Goal: Task Accomplishment & Management: Manage account settings

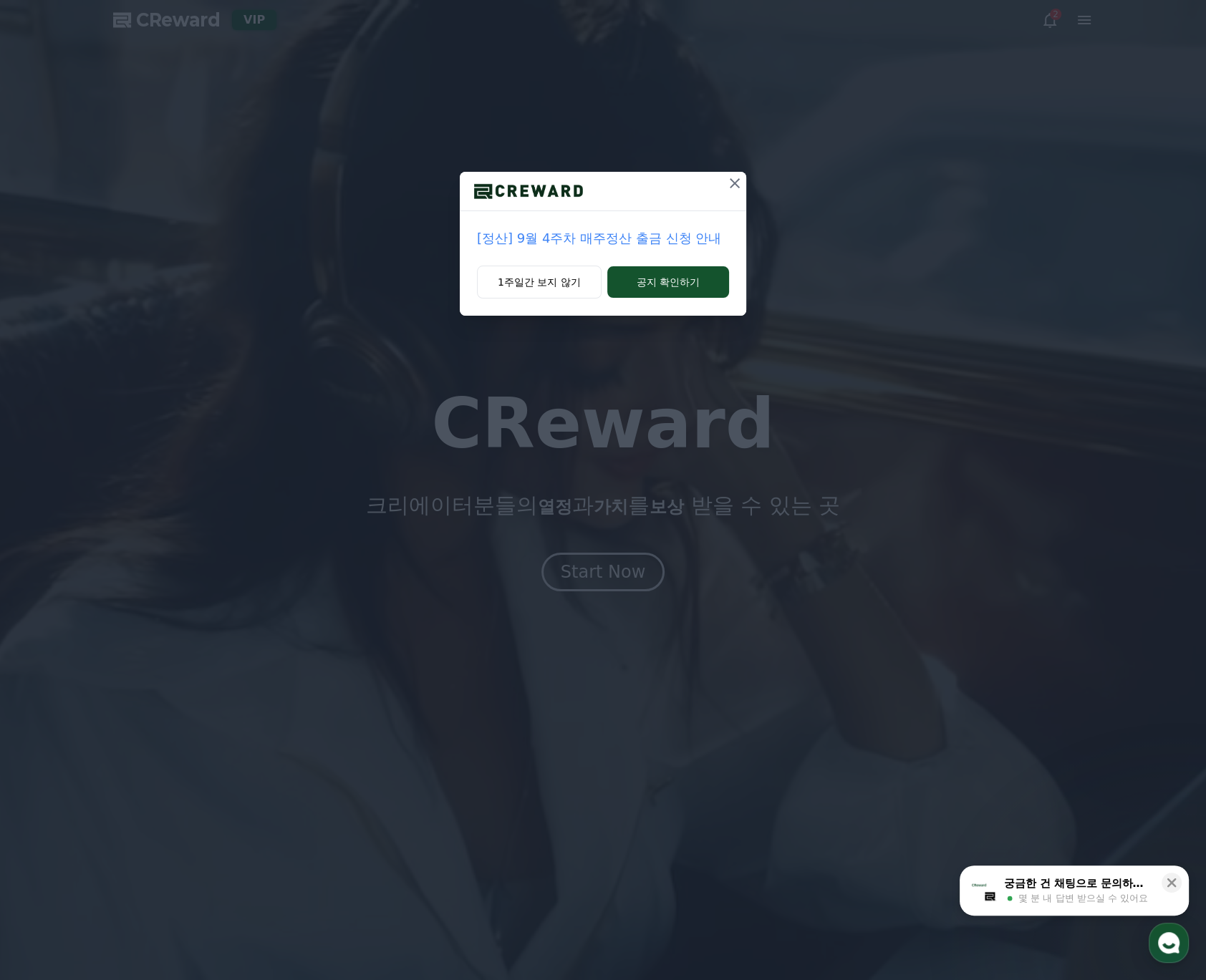
click at [733, 180] on icon at bounding box center [735, 183] width 17 height 17
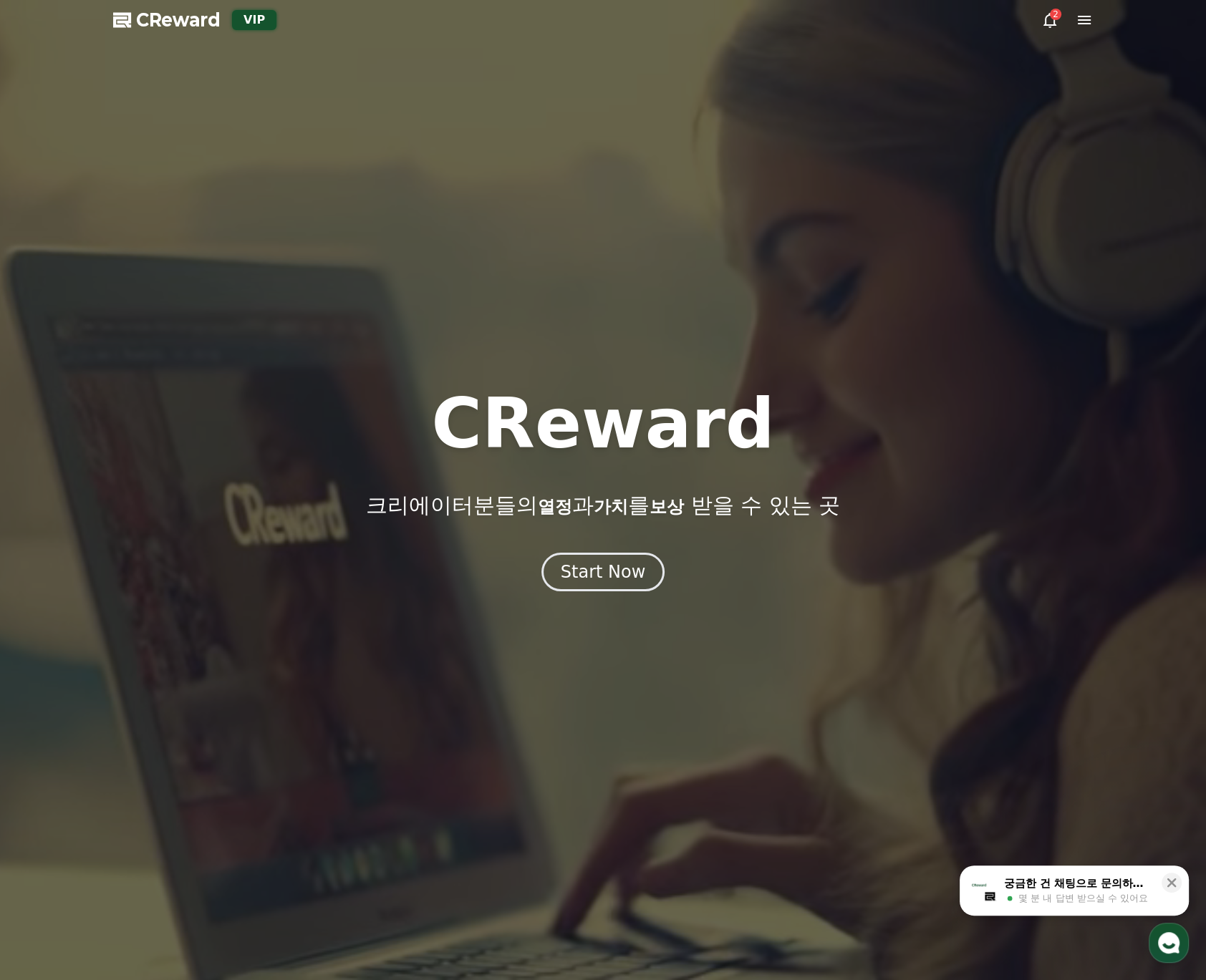
click at [583, 550] on div "CReward 크리에이터분들의 열정 과 가치 를 보상 받을 수 있는 곳 Start Now" at bounding box center [603, 490] width 1206 height 202
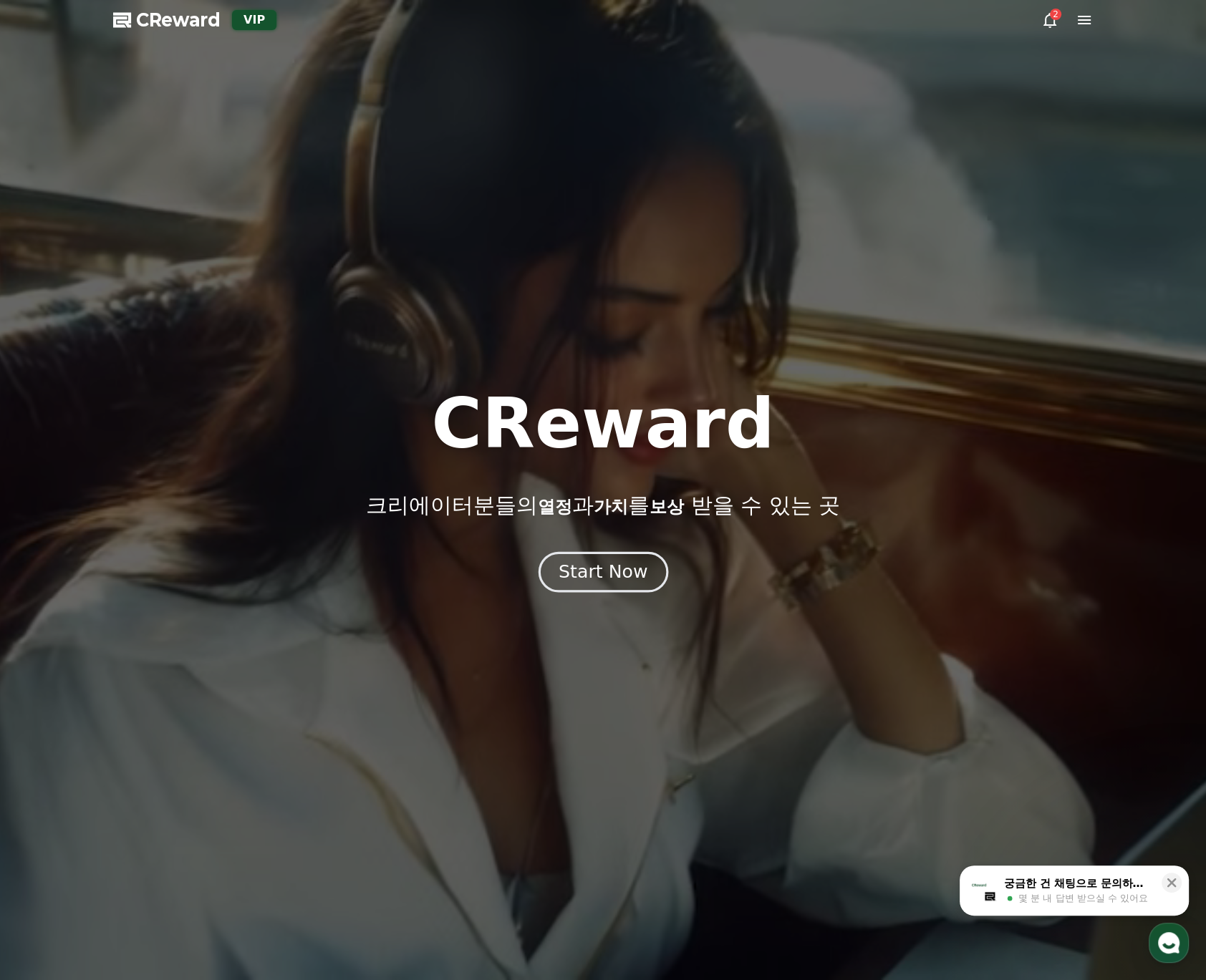
click at [586, 563] on div "Start Now" at bounding box center [602, 572] width 89 height 24
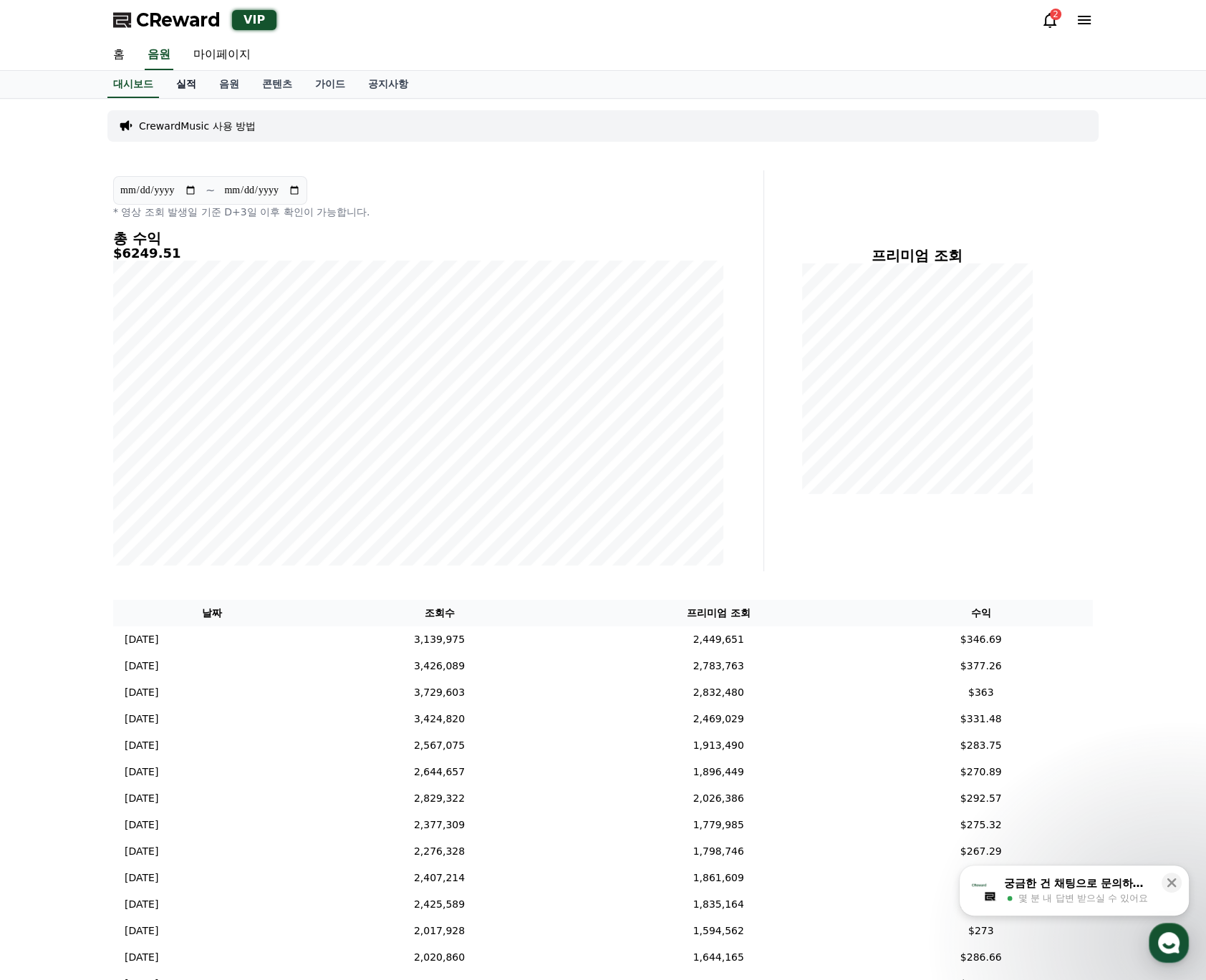
click at [188, 88] on link "실적" at bounding box center [186, 84] width 43 height 28
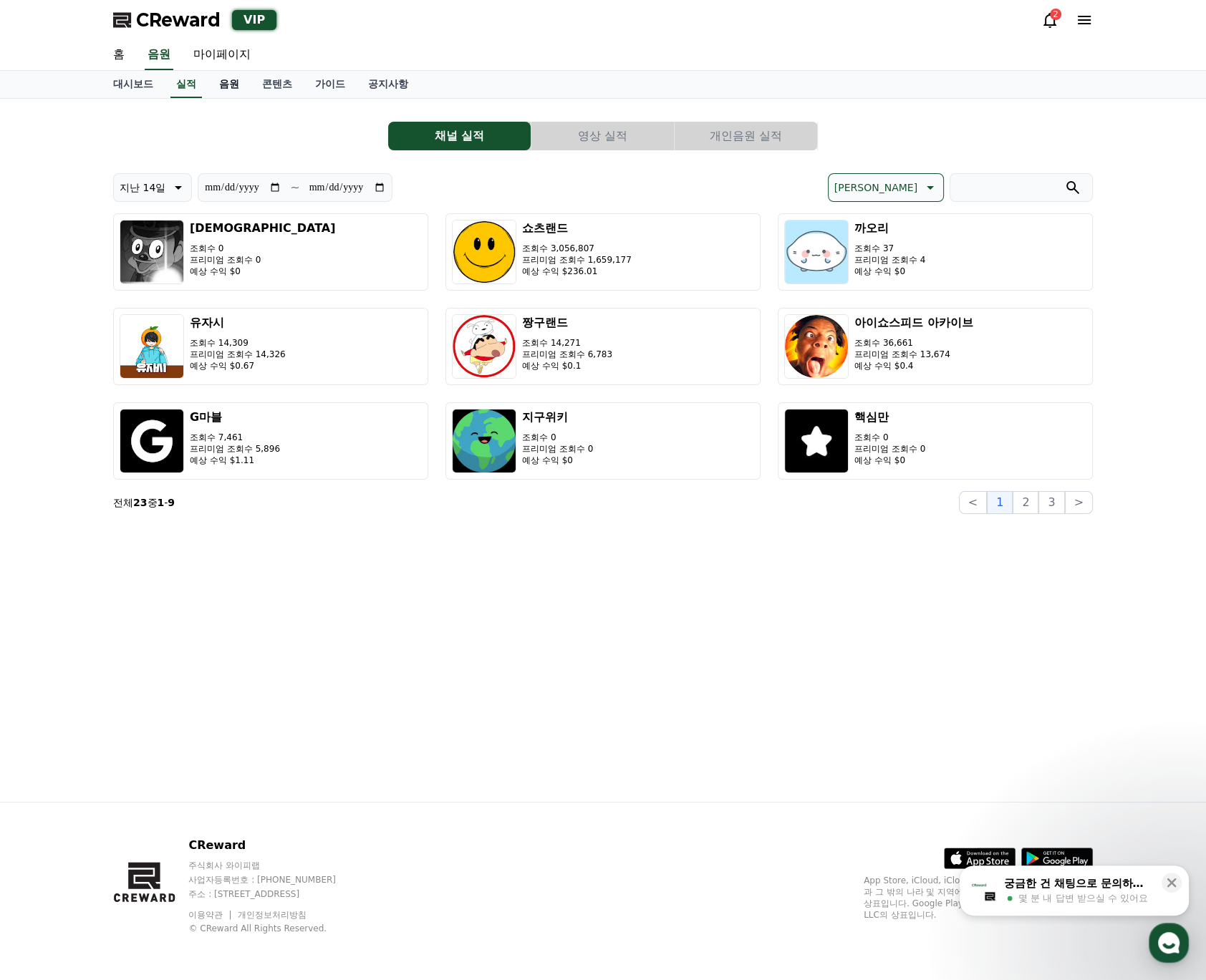
click at [224, 83] on link "음원" at bounding box center [229, 84] width 43 height 28
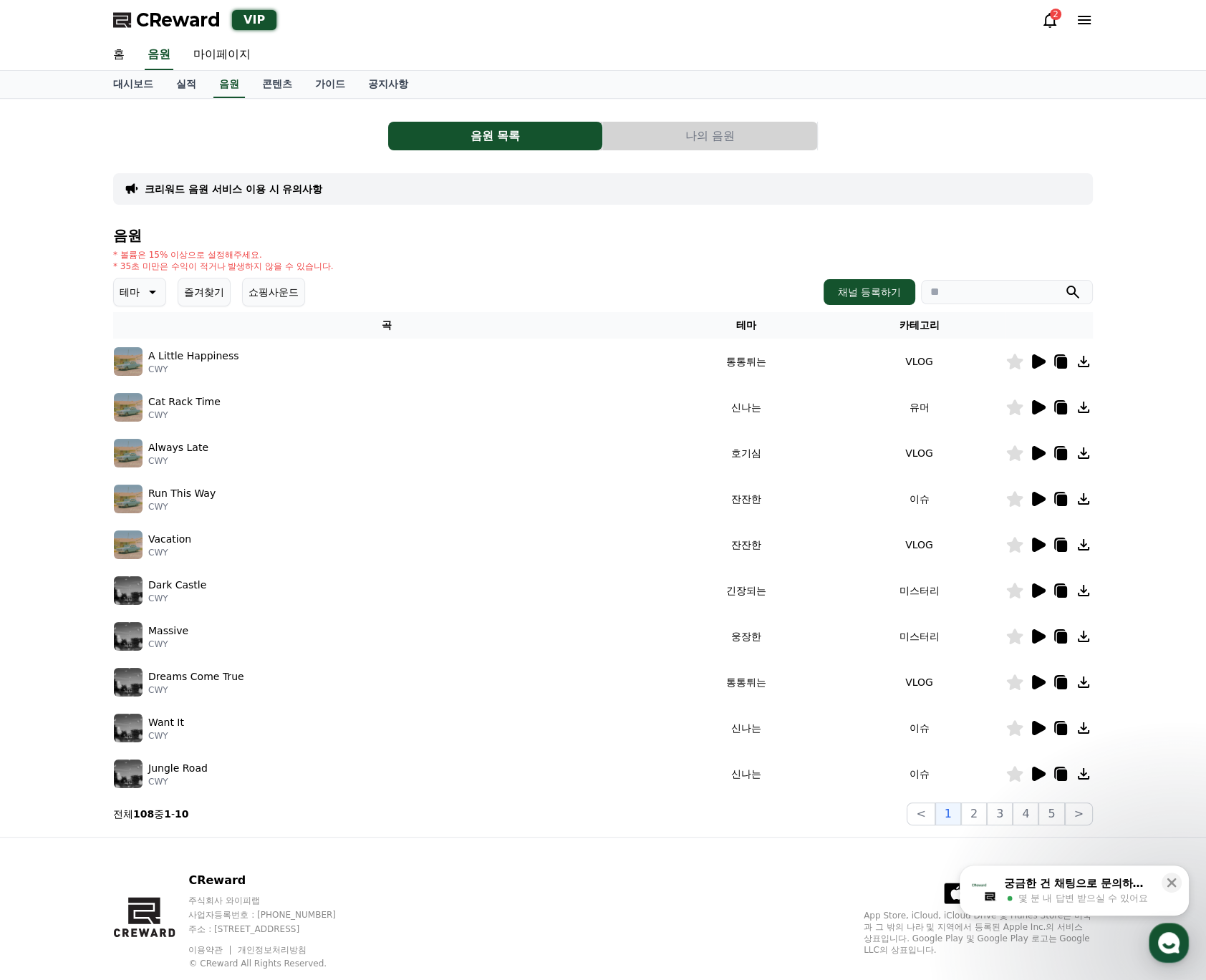
click at [1037, 357] on icon at bounding box center [1038, 361] width 14 height 15
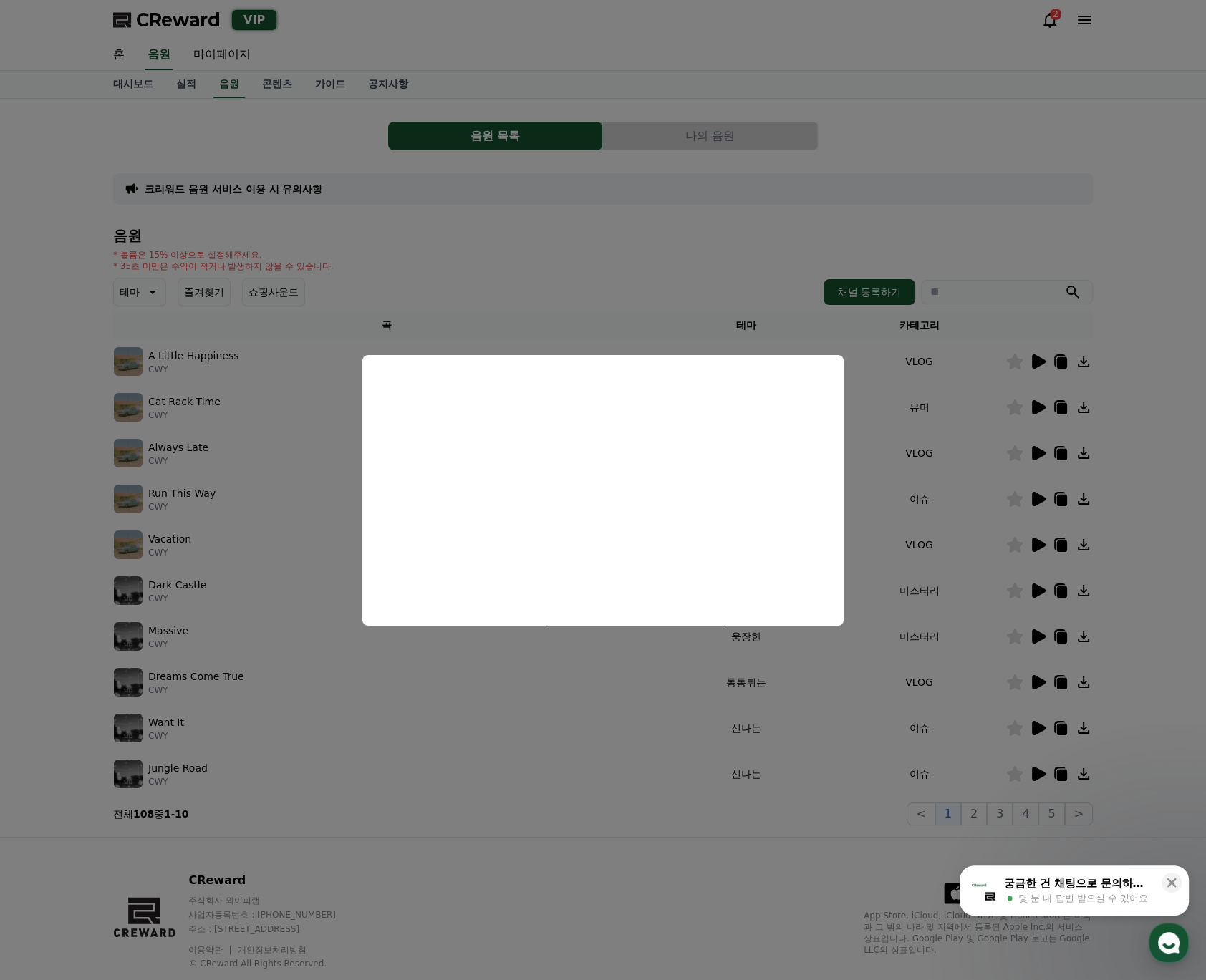
click at [769, 137] on button "close modal" at bounding box center [603, 490] width 1206 height 980
click at [769, 137] on button "나의 음원" at bounding box center [710, 136] width 214 height 28
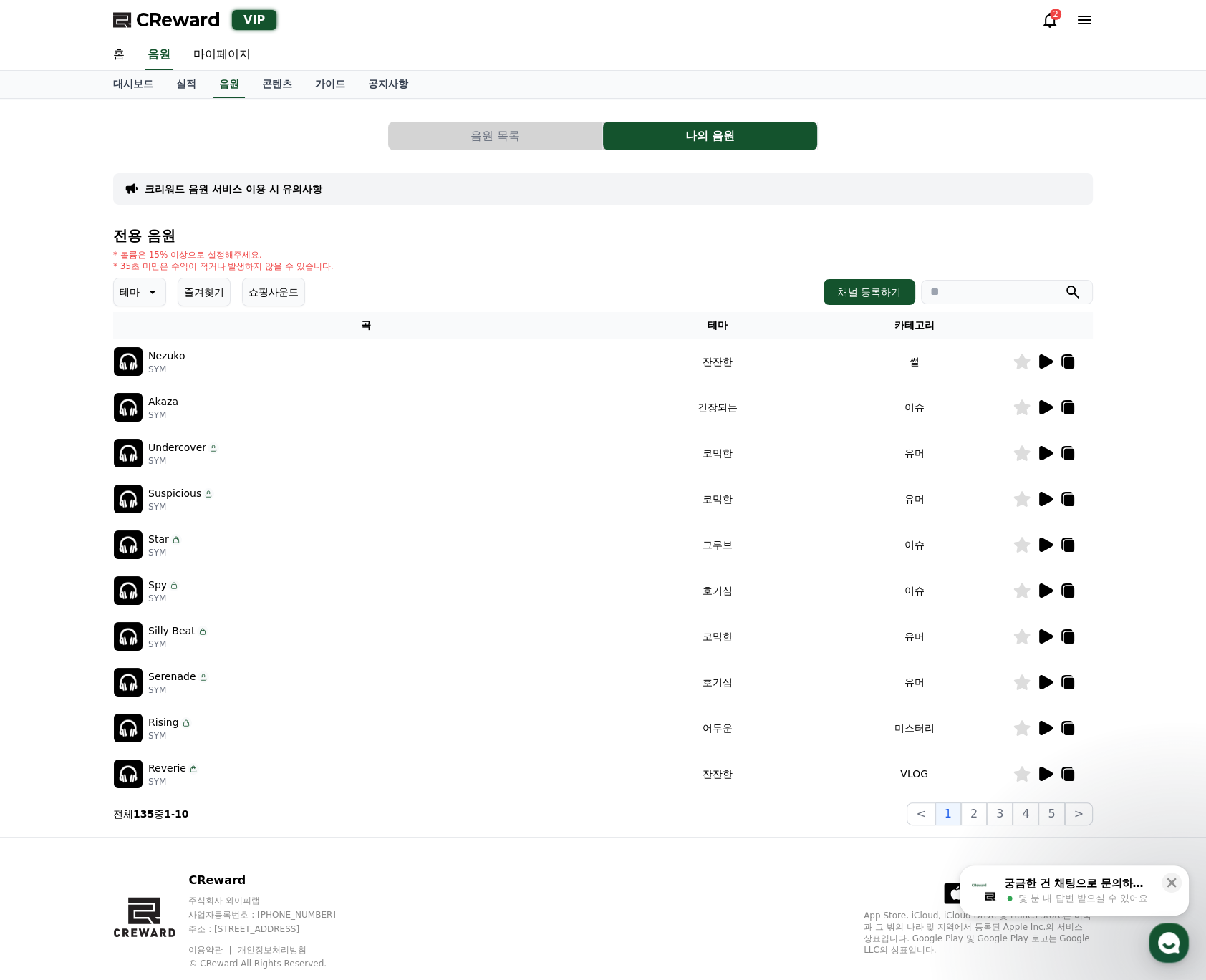
click at [1045, 407] on icon at bounding box center [1046, 407] width 14 height 15
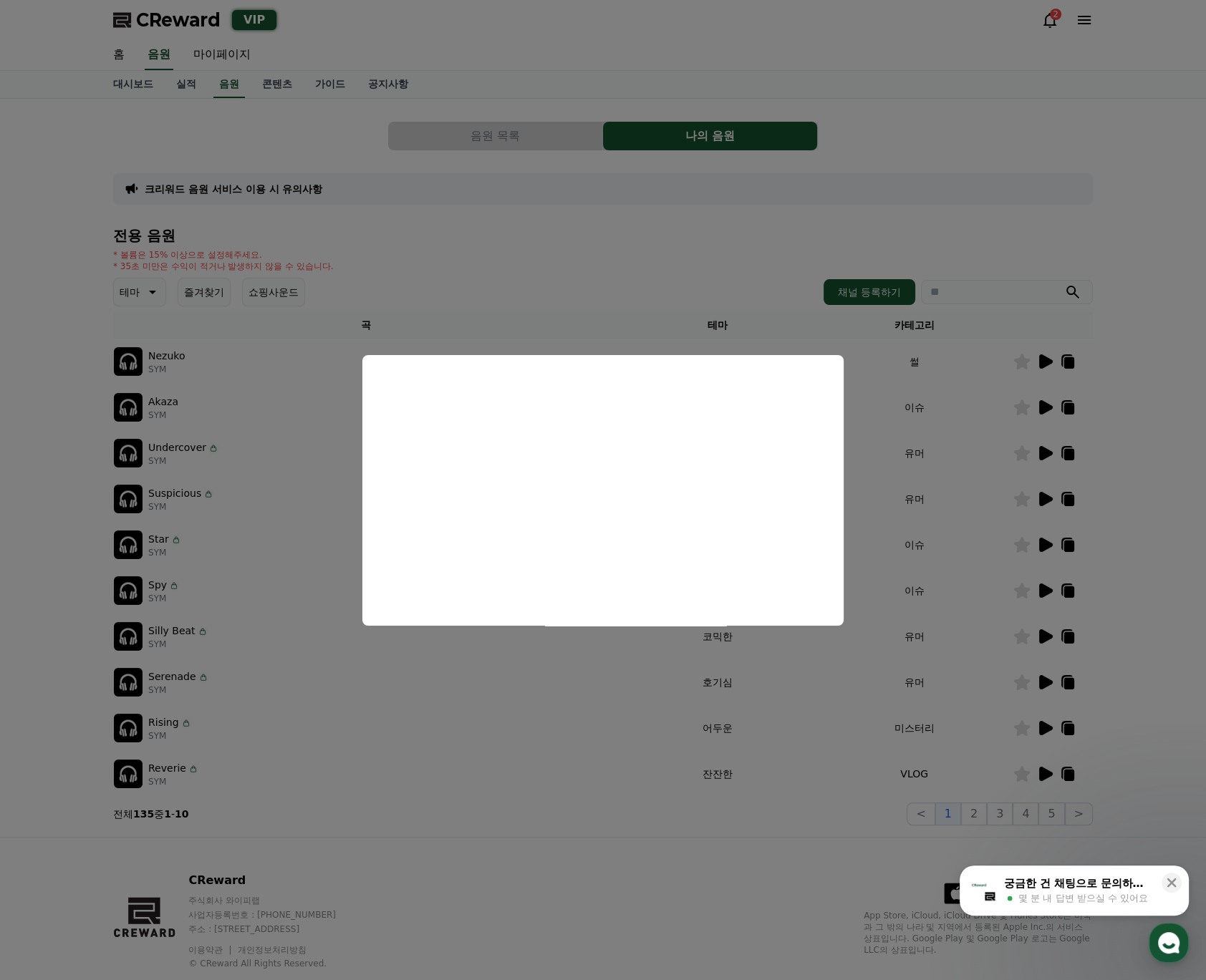
click at [758, 269] on button "close modal" at bounding box center [603, 490] width 1206 height 980
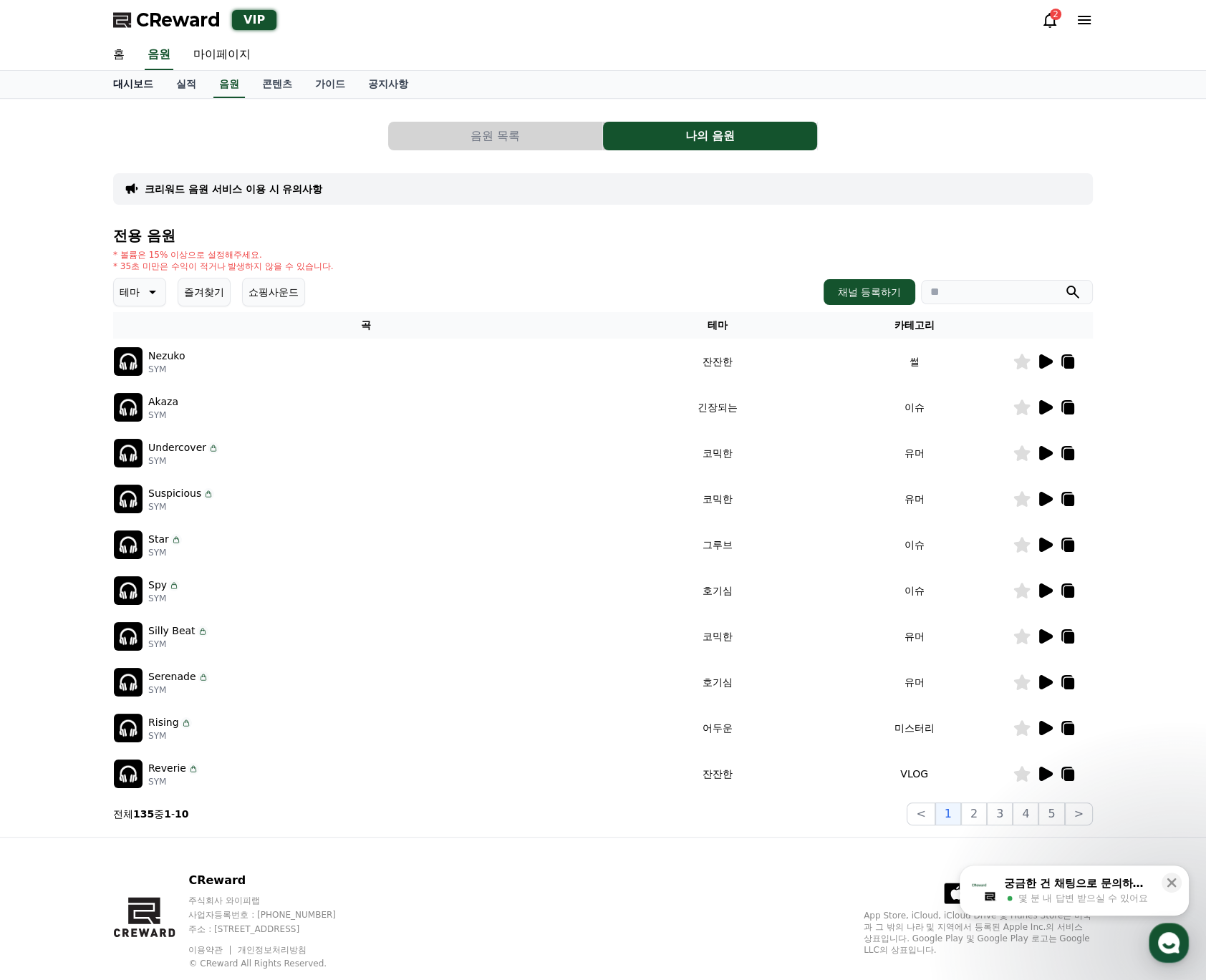
click at [154, 83] on link "대시보드" at bounding box center [132, 84] width 63 height 28
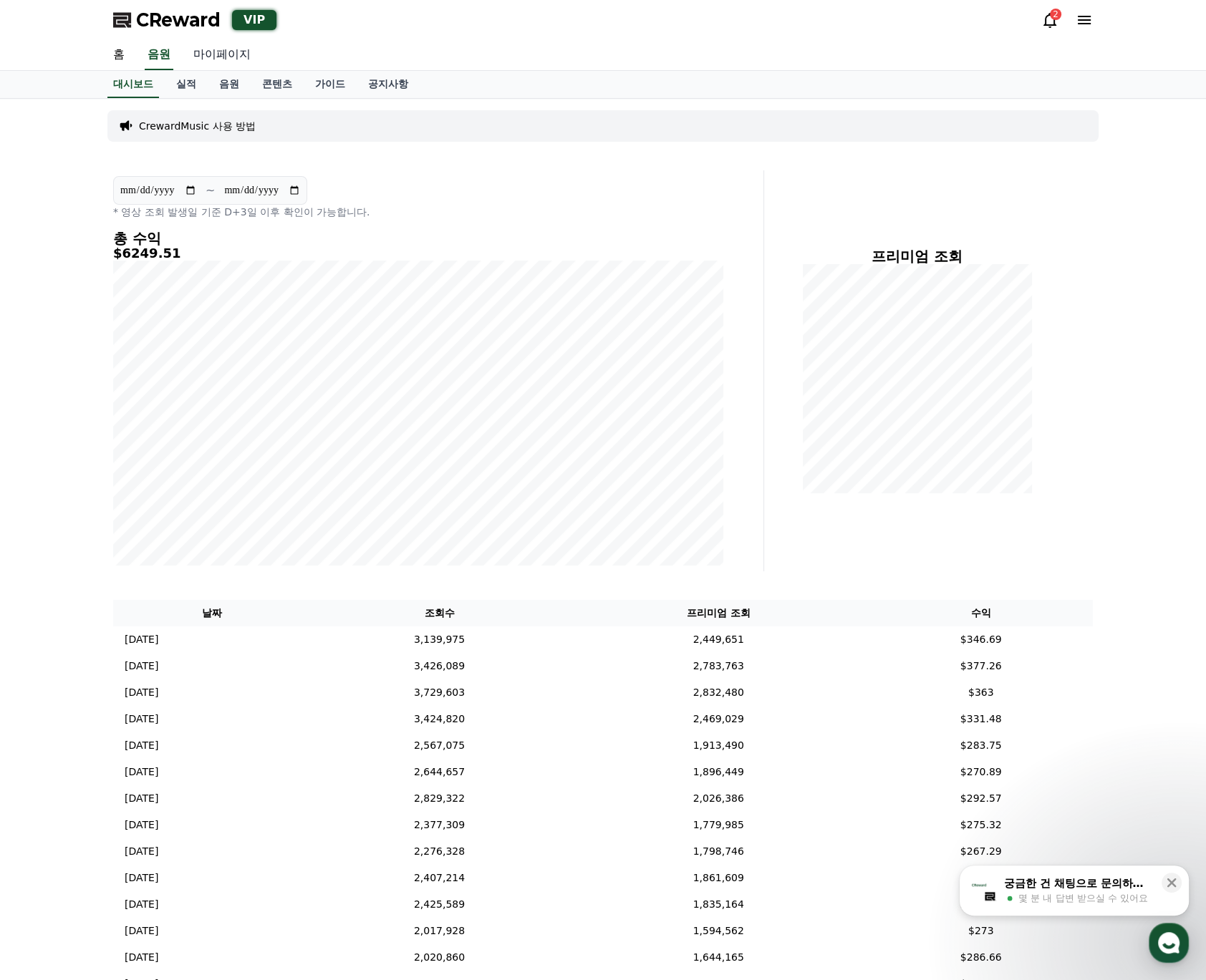
click at [222, 58] on link "마이페이지" at bounding box center [221, 55] width 80 height 30
select select "**********"
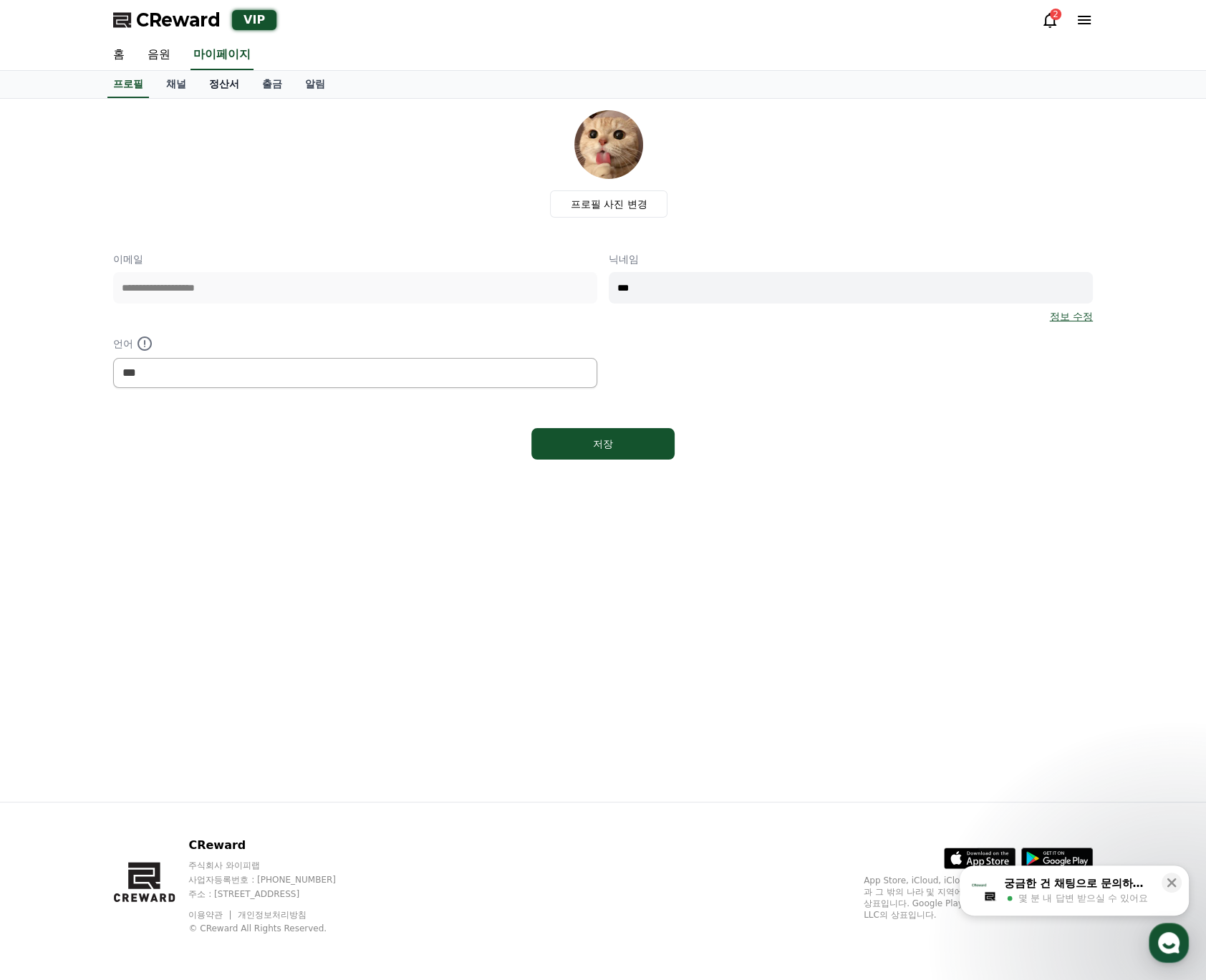
click at [231, 77] on link "정산서" at bounding box center [225, 84] width 53 height 28
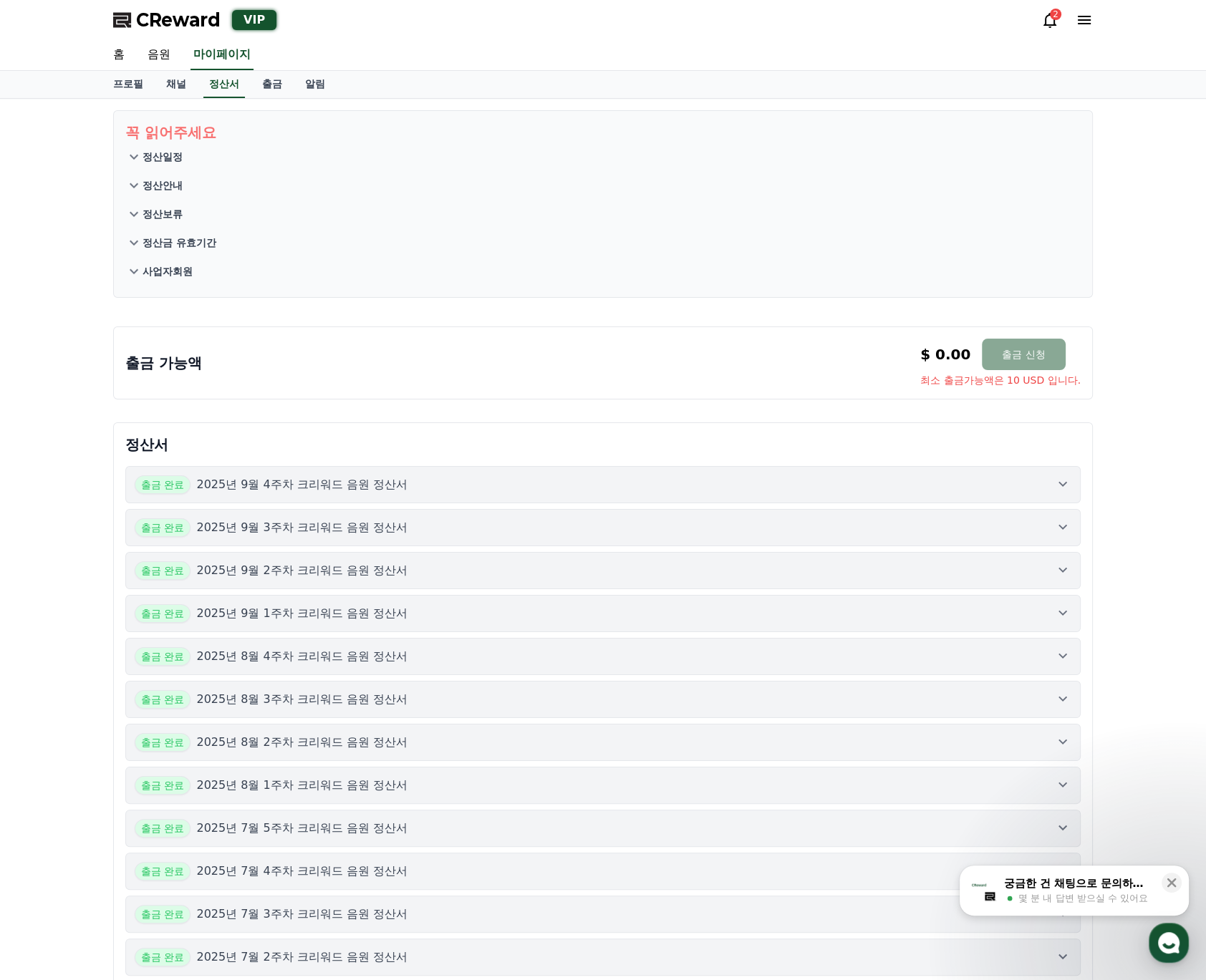
click at [485, 492] on div "출금 완료 2025년 9월 4주차 크리워드 음원 정산서" at bounding box center [602, 485] width 937 height 19
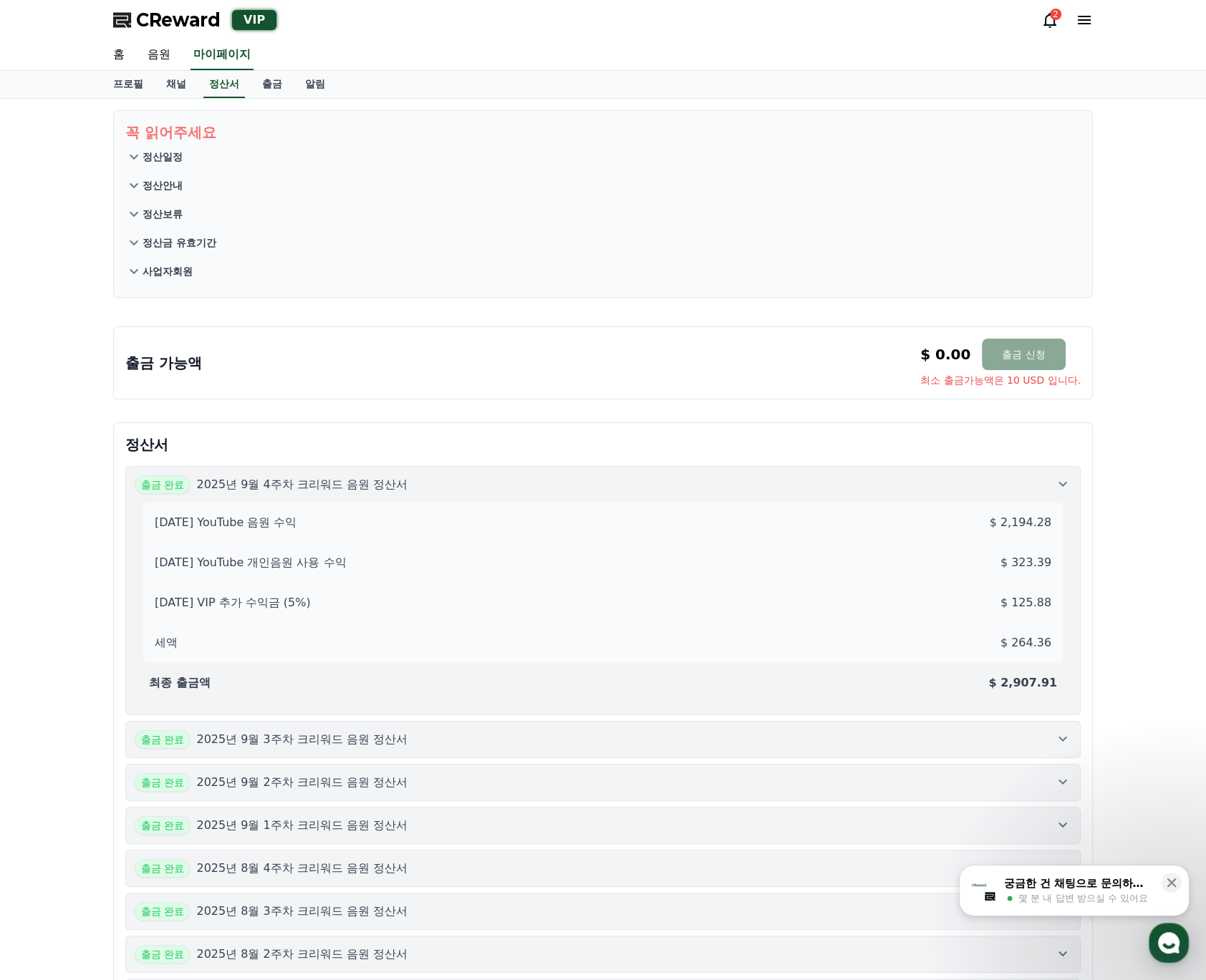
click at [436, 731] on div "출금 완료 2025년 9월 3주차 크리워드 음원 정산서" at bounding box center [602, 740] width 937 height 19
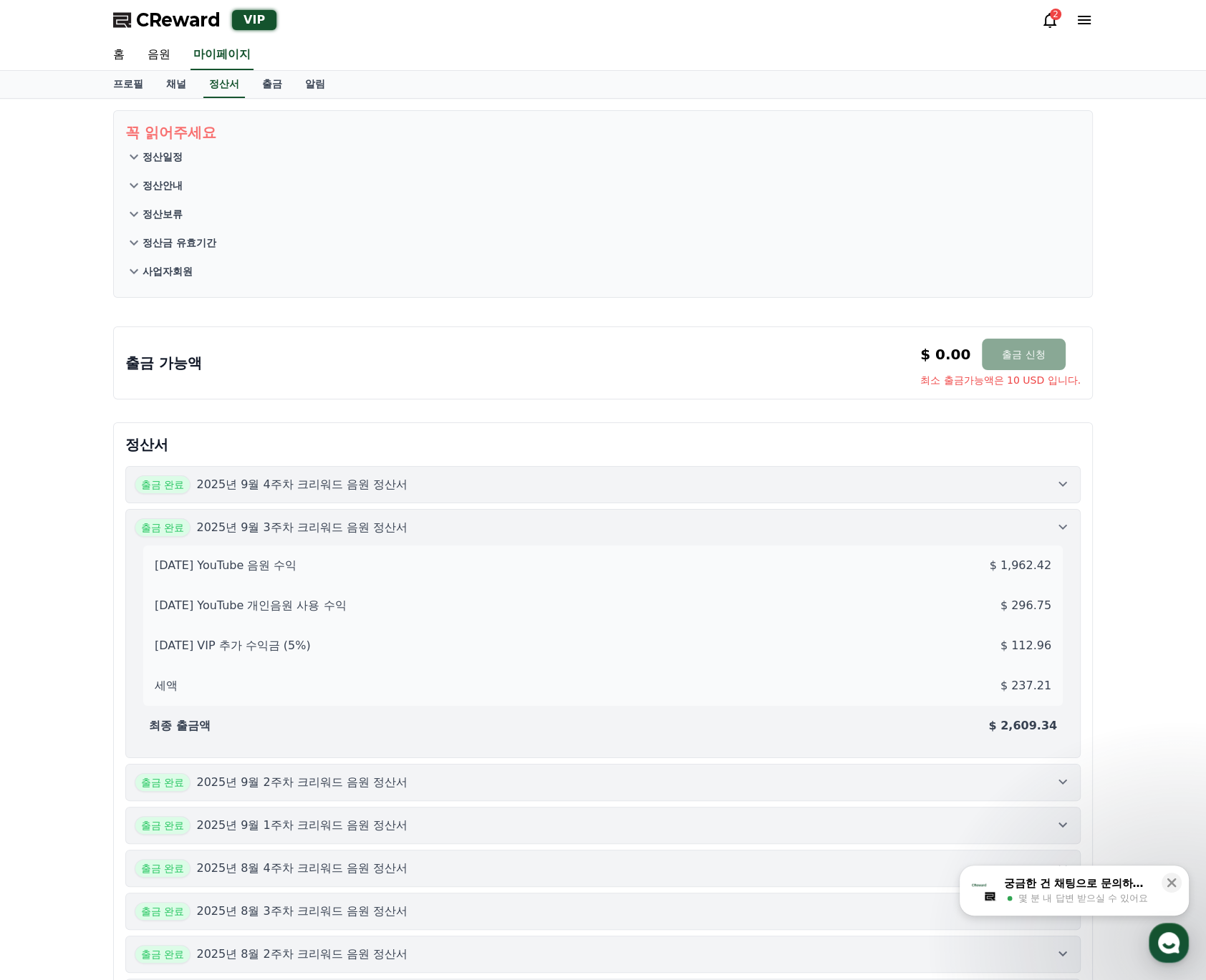
click at [499, 515] on button "출금 완료 2025년 9월 3주차 크리워드 음원 정산서 [DATE] YouTube 음원 수익 $ 1,962.42 [DATE] YouTube 개…" at bounding box center [603, 634] width 955 height 250
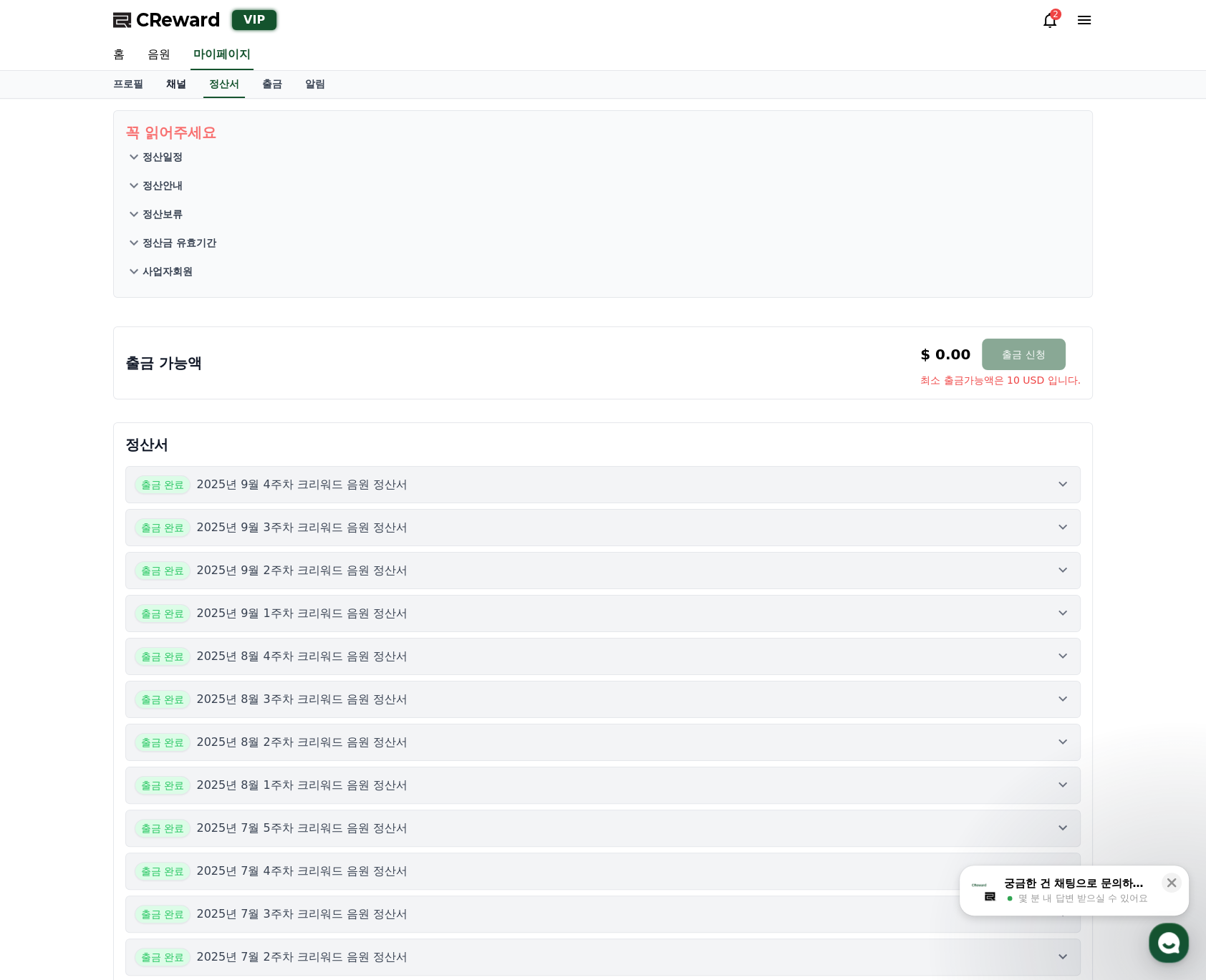
click at [179, 86] on link "채널" at bounding box center [176, 84] width 43 height 28
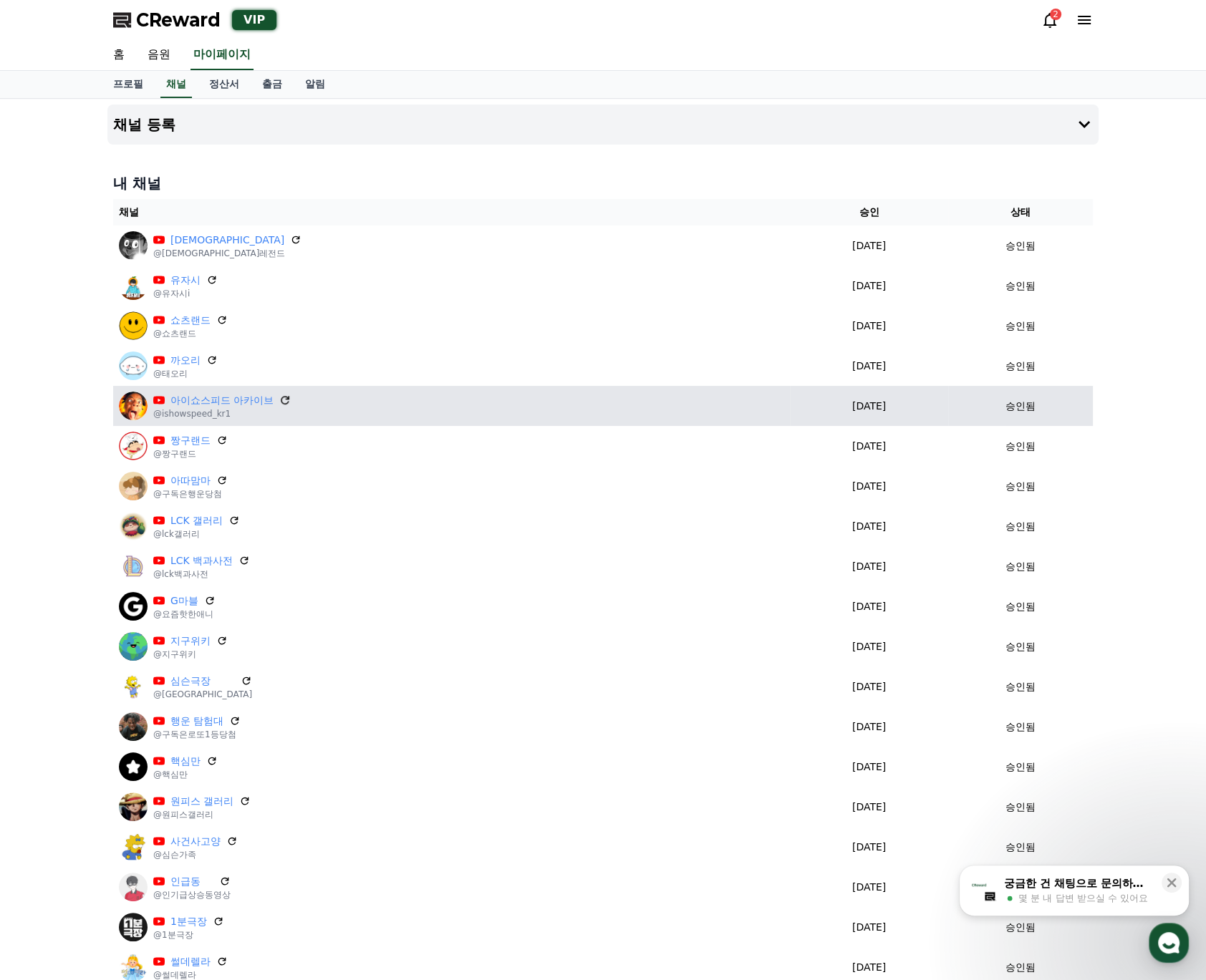
click at [284, 398] on icon at bounding box center [286, 400] width 13 height 13
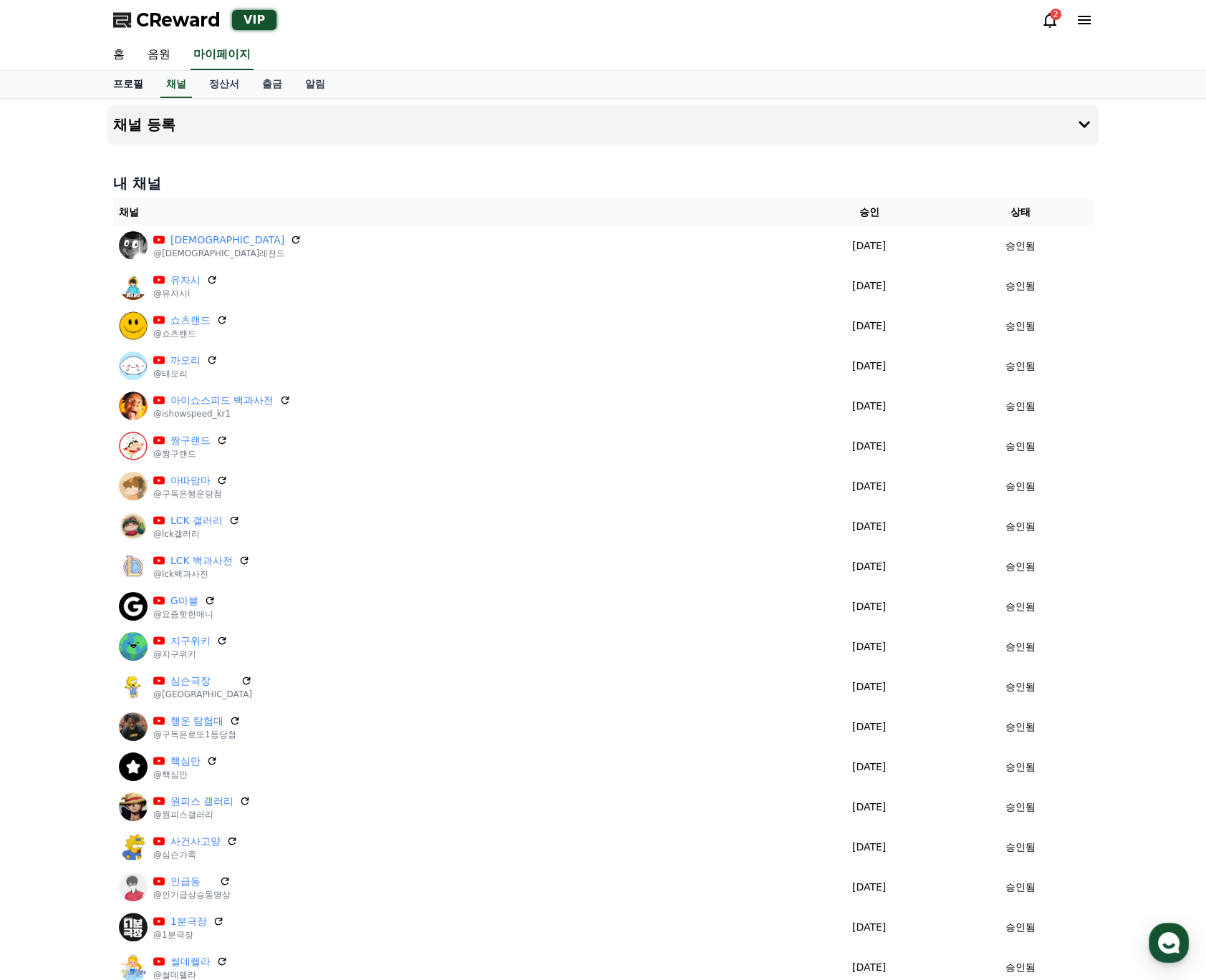
click at [133, 75] on link "프로필" at bounding box center [128, 84] width 53 height 28
select select "**********"
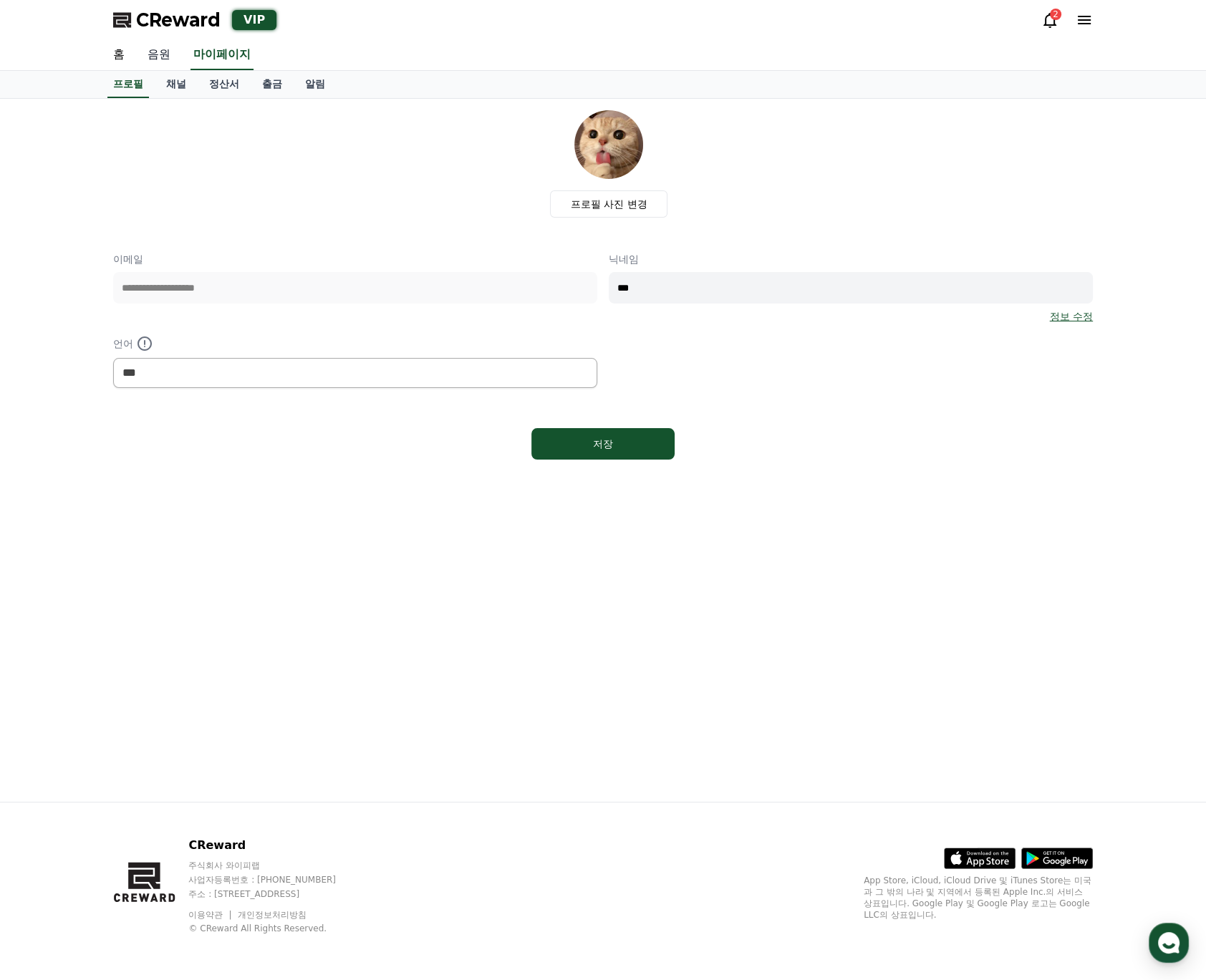
click at [151, 42] on link "음원" at bounding box center [158, 55] width 46 height 30
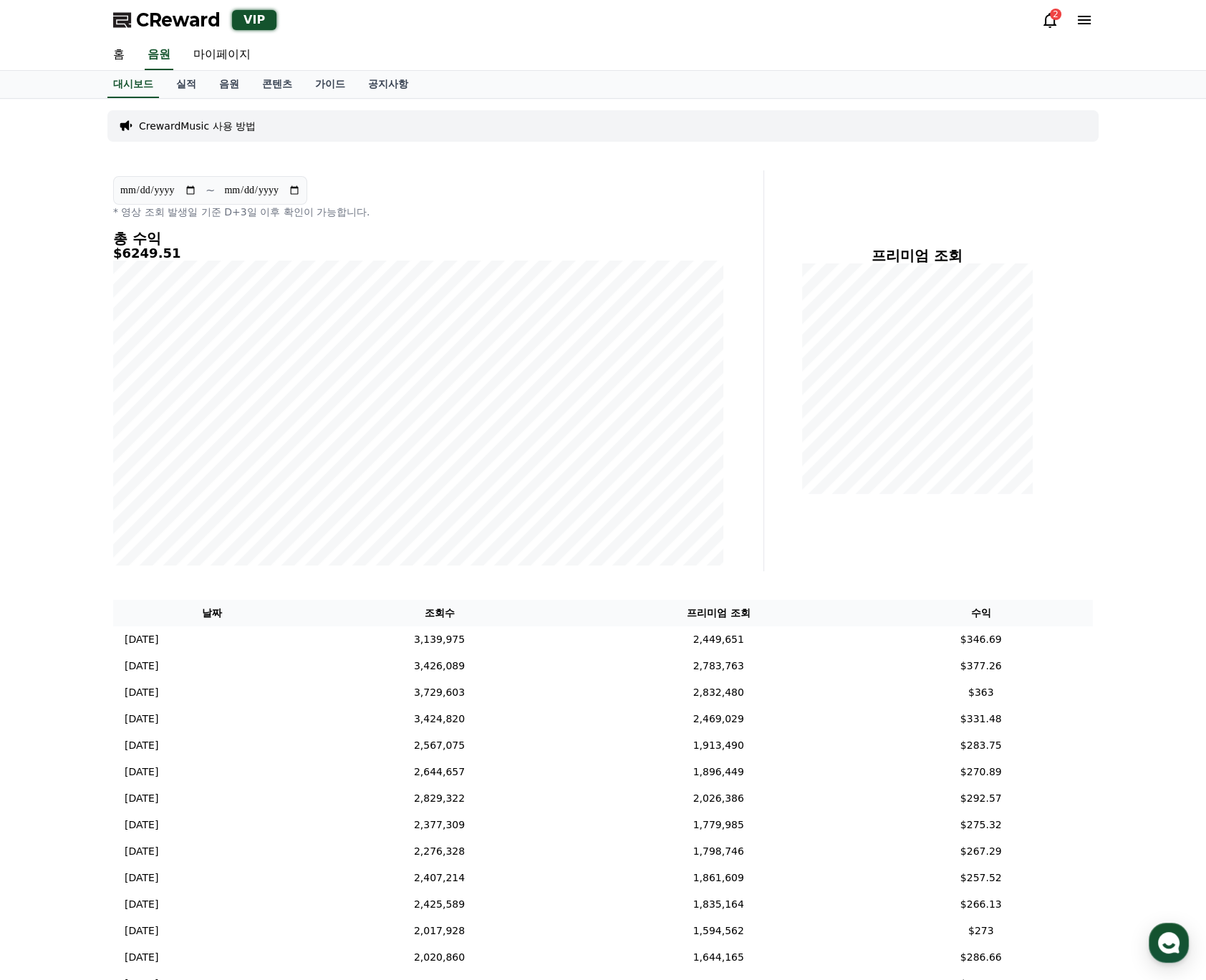
click at [83, 606] on div "**********" at bounding box center [603, 677] width 1206 height 1157
